Goal: Complete application form: Complete application form

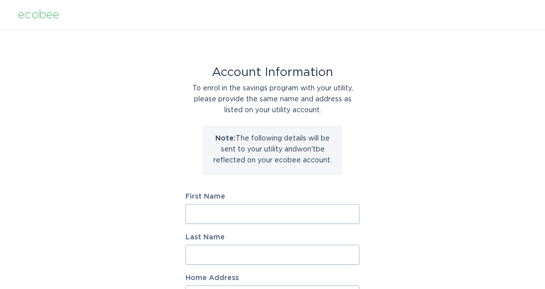
click at [248, 214] on input "First Name" at bounding box center [272, 214] width 174 height 20
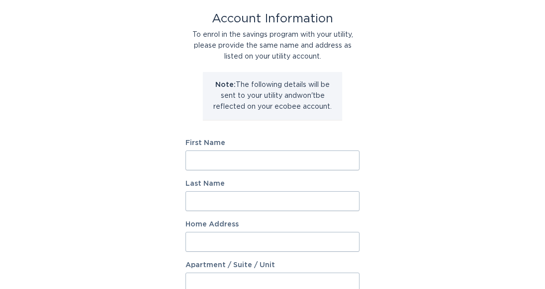
scroll to position [132, 0]
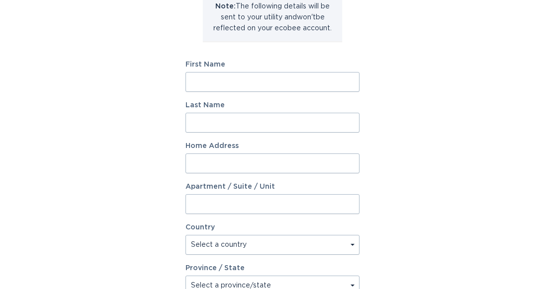
click at [212, 79] on input "First Name" at bounding box center [272, 82] width 174 height 20
type input "[PERSON_NAME]"
type input "[STREET_ADDRESS]"
select select "US"
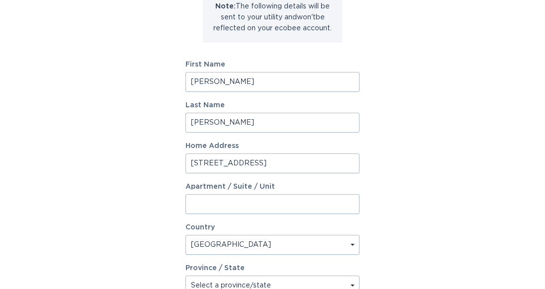
type input "Carmel"
type input "46032"
select select "IN"
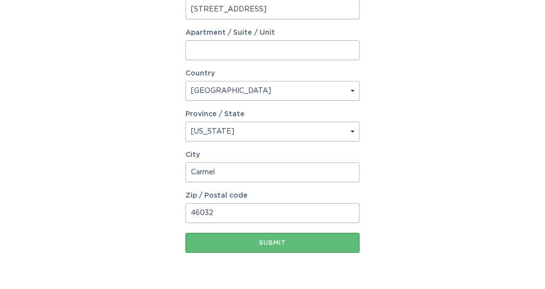
scroll to position [316, 0]
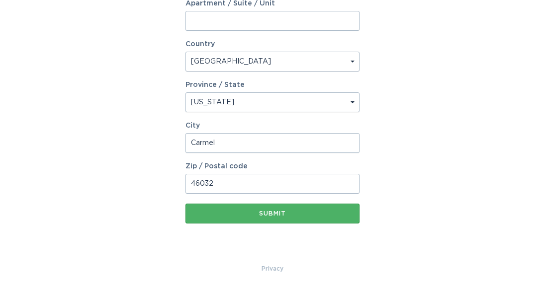
click at [226, 213] on div "Submit" at bounding box center [272, 214] width 164 height 6
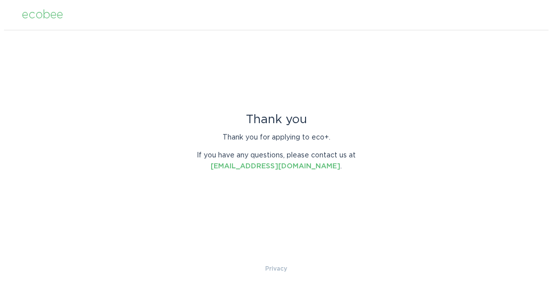
scroll to position [0, 0]
